Goal: Task Accomplishment & Management: Manage account settings

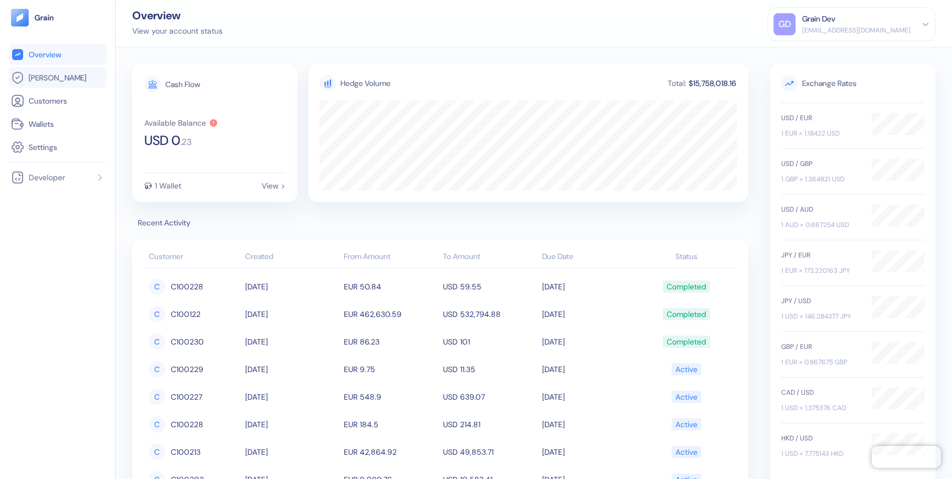
click at [55, 75] on span "[PERSON_NAME]" at bounding box center [58, 77] width 58 height 11
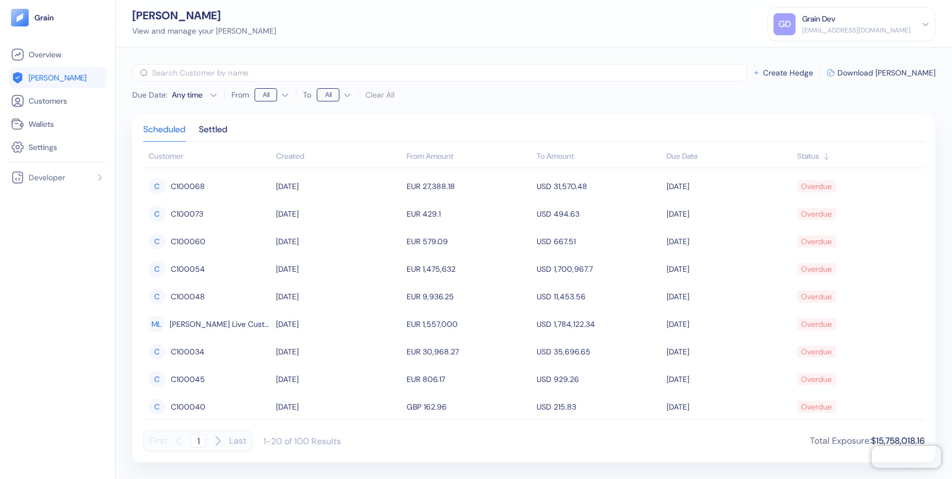
scroll to position [309, 0]
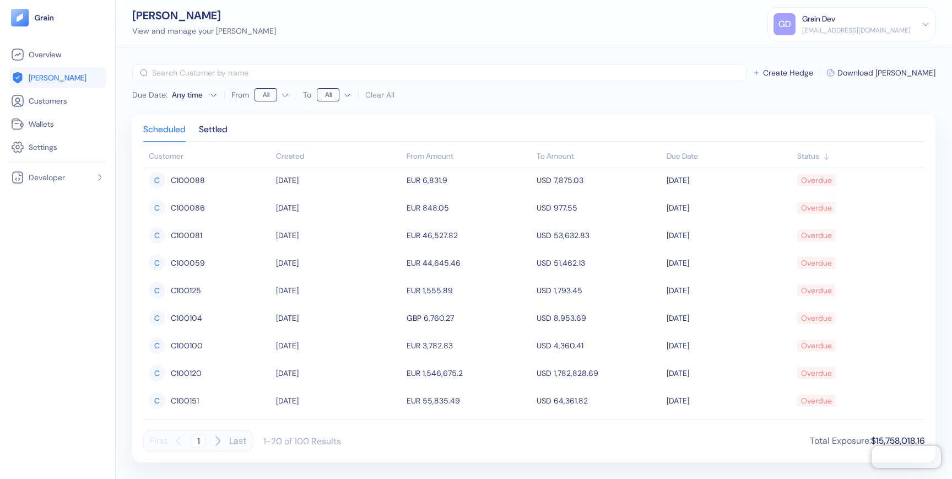
click at [218, 439] on icon "button" at bounding box center [217, 440] width 13 height 13
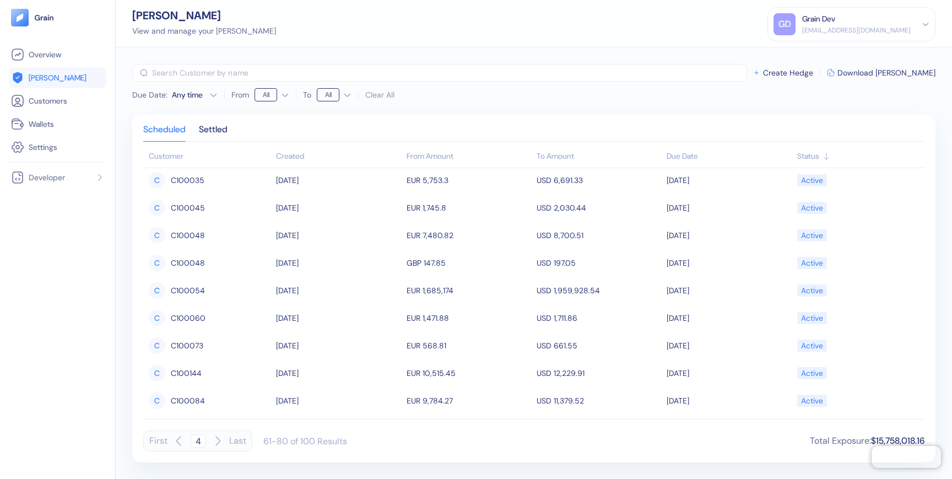
click at [218, 439] on icon "button" at bounding box center [217, 440] width 13 height 13
type input "5"
click at [886, 29] on div "[EMAIL_ADDRESS][DOMAIN_NAME]" at bounding box center [856, 30] width 109 height 10
click at [791, 55] on div "Sign Out" at bounding box center [803, 55] width 30 height 12
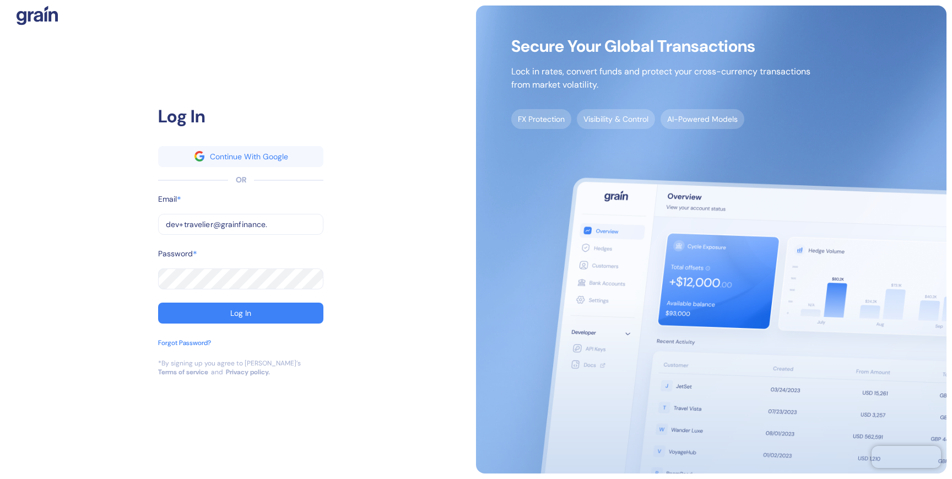
type input "dev+travelier@grainfinance.c"
type input "dev+travelier@g"
type input "[EMAIL_ADDRESS][DOMAIN_NAME]"
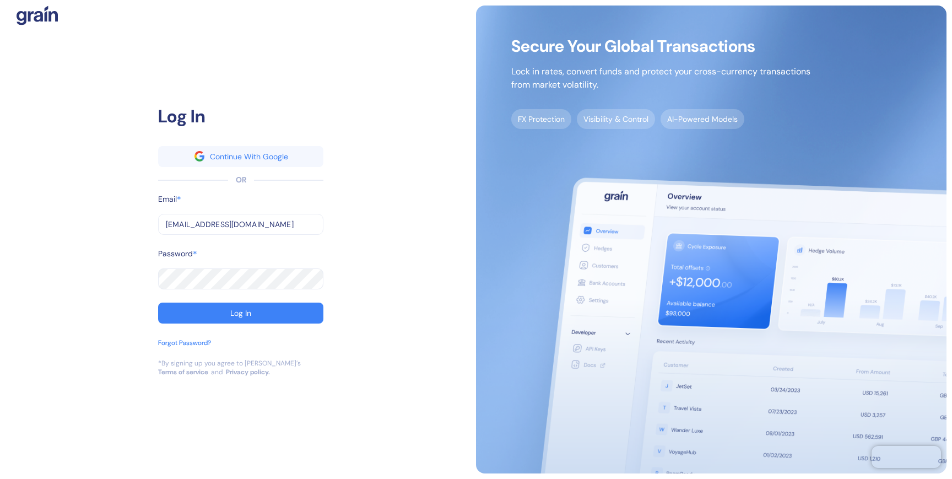
click at [158, 302] on button "Log In" at bounding box center [240, 312] width 165 height 21
